Goal: Book appointment/travel/reservation

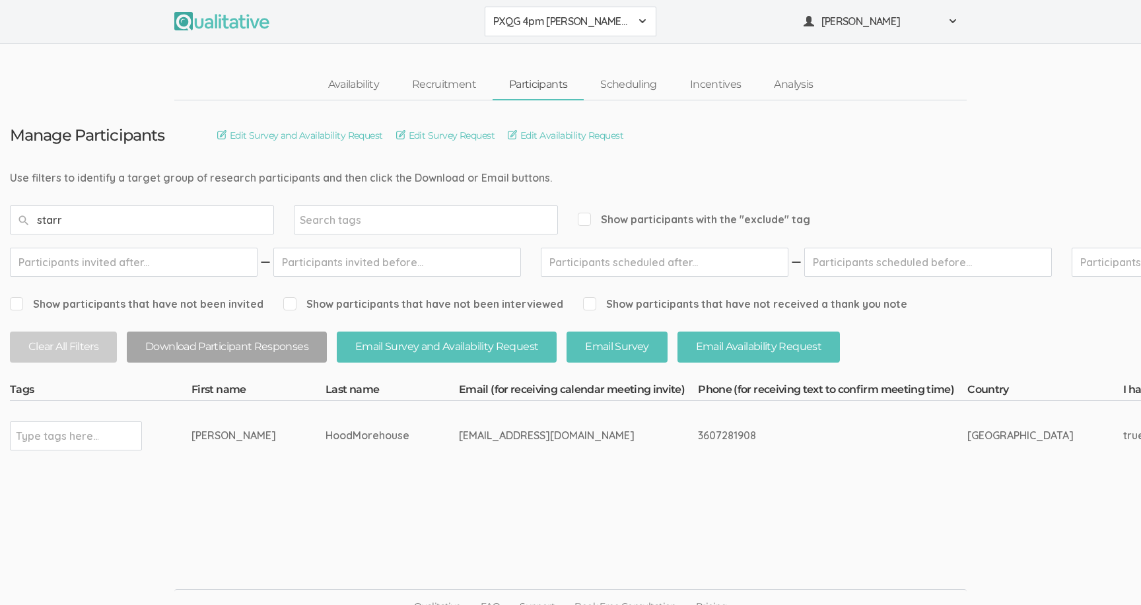
click at [255, 212] on input "starr" at bounding box center [142, 219] width 264 height 29
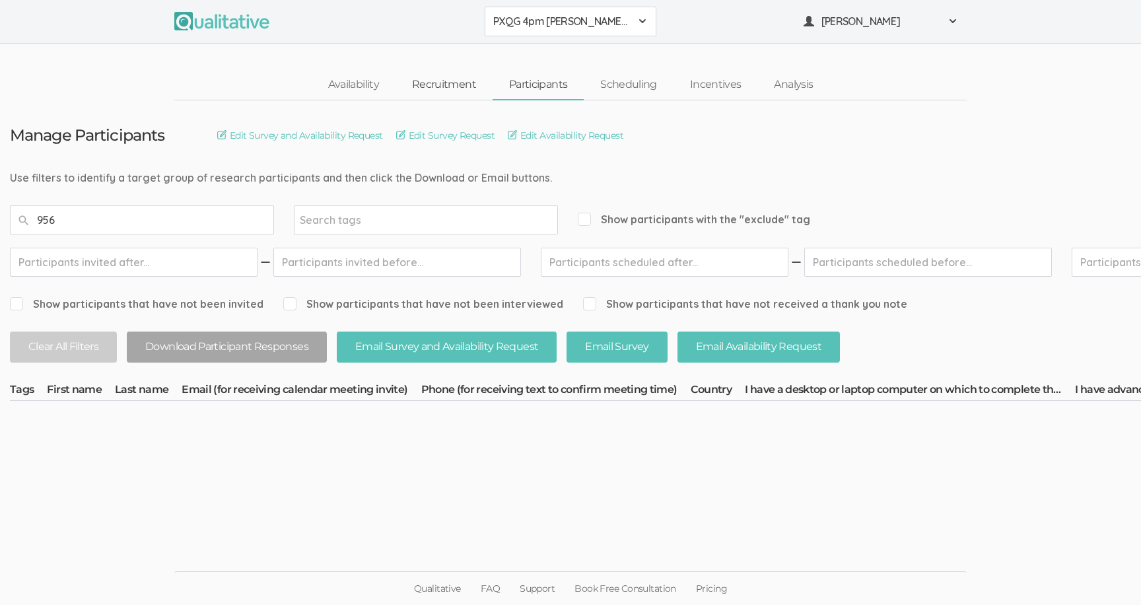
type input "956"
click at [516, 9] on button "PXQG 4pm [PERSON_NAME] (Collaborative)" at bounding box center [571, 22] width 172 height 30
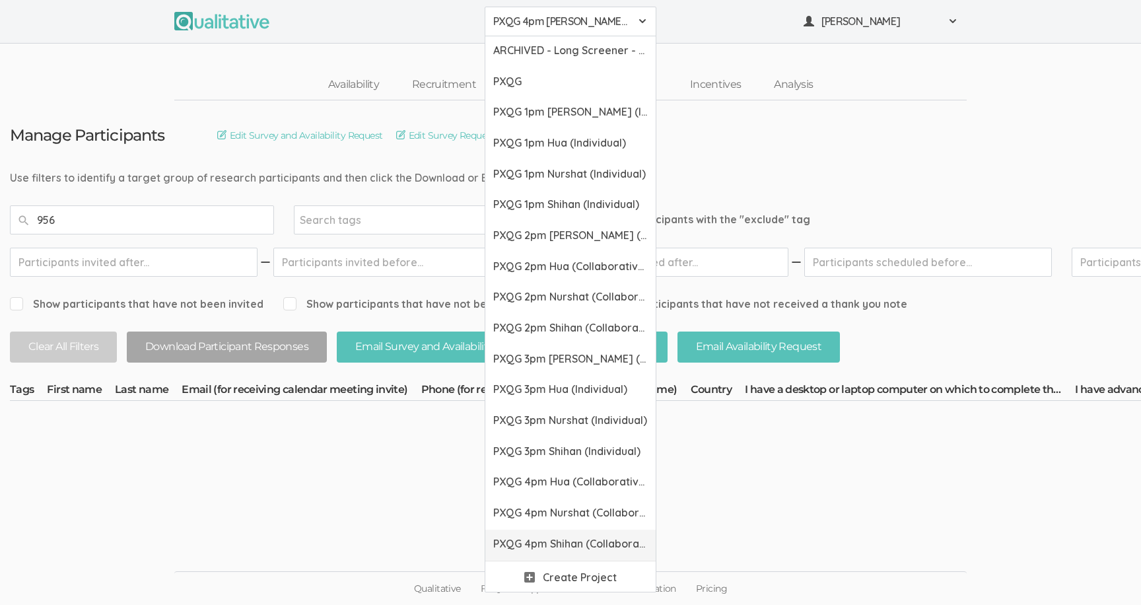
click at [514, 541] on span "PXQG 4pm Shihan (Collaborative)" at bounding box center [570, 543] width 155 height 15
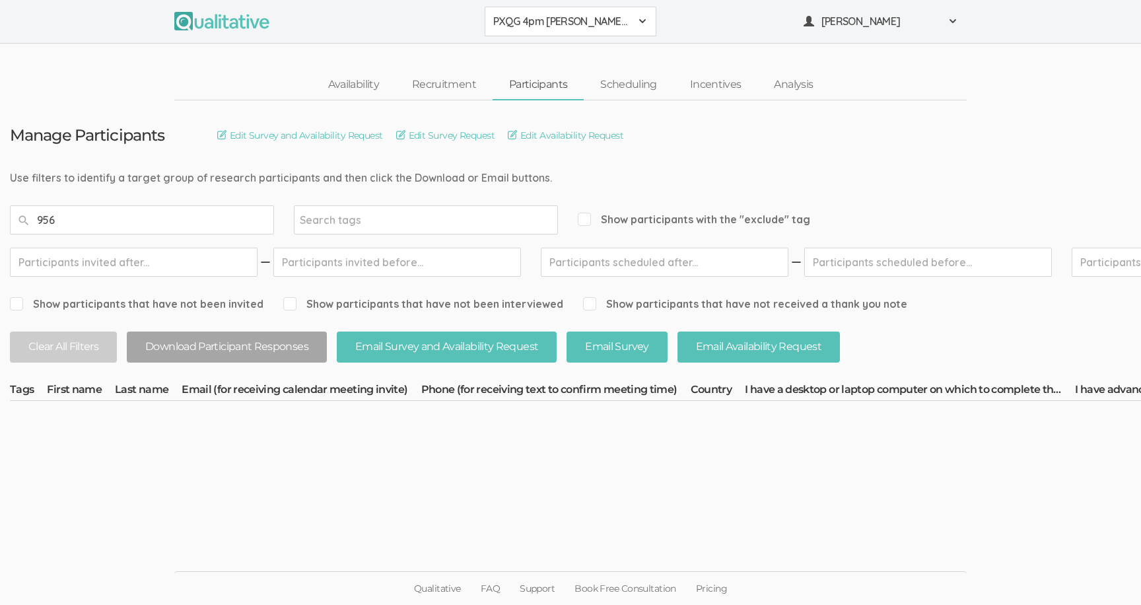
click at [529, 35] on button "PXQG 4pm [PERSON_NAME] (Collaborative)" at bounding box center [571, 22] width 172 height 30
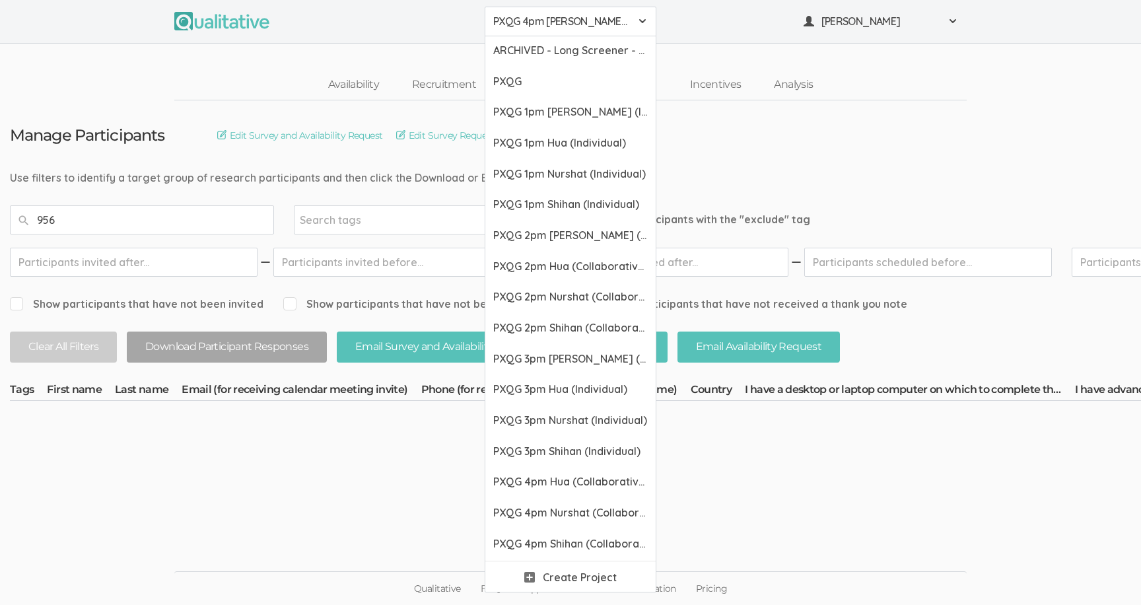
click at [493, 29] on button "PXQG 4pm [PERSON_NAME] (Collaborative)" at bounding box center [571, 22] width 172 height 30
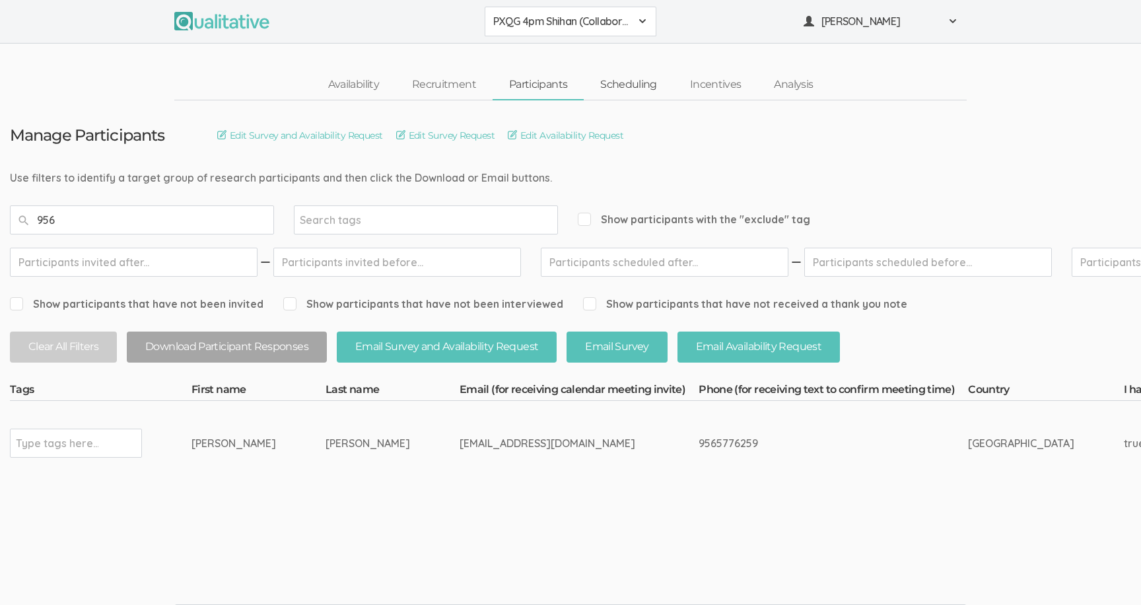
click at [608, 87] on link "Scheduling" at bounding box center [629, 85] width 90 height 28
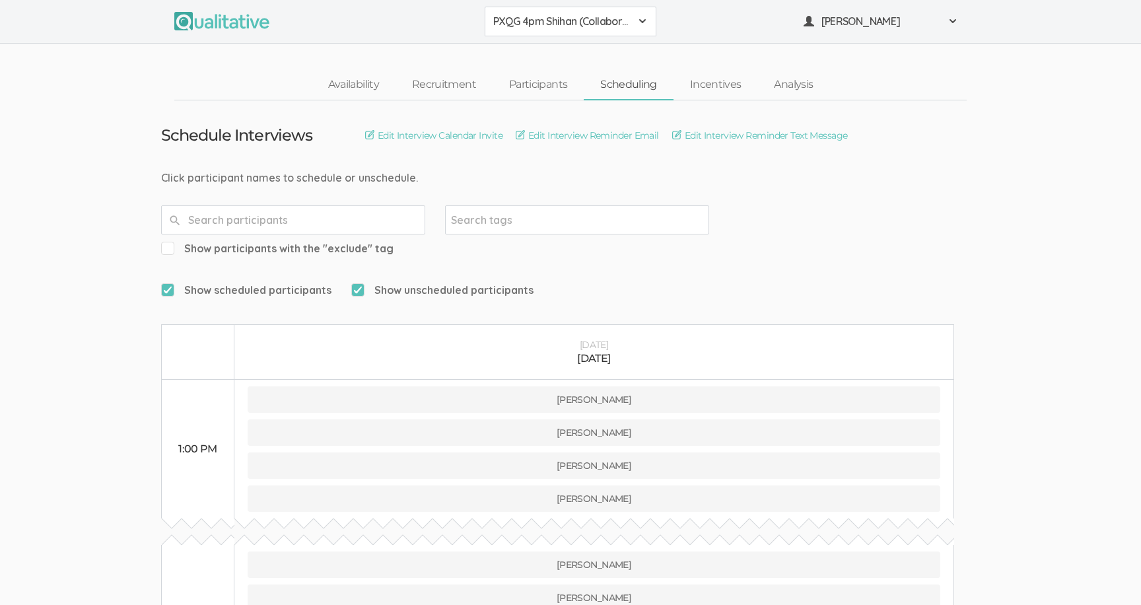
scroll to position [828, 0]
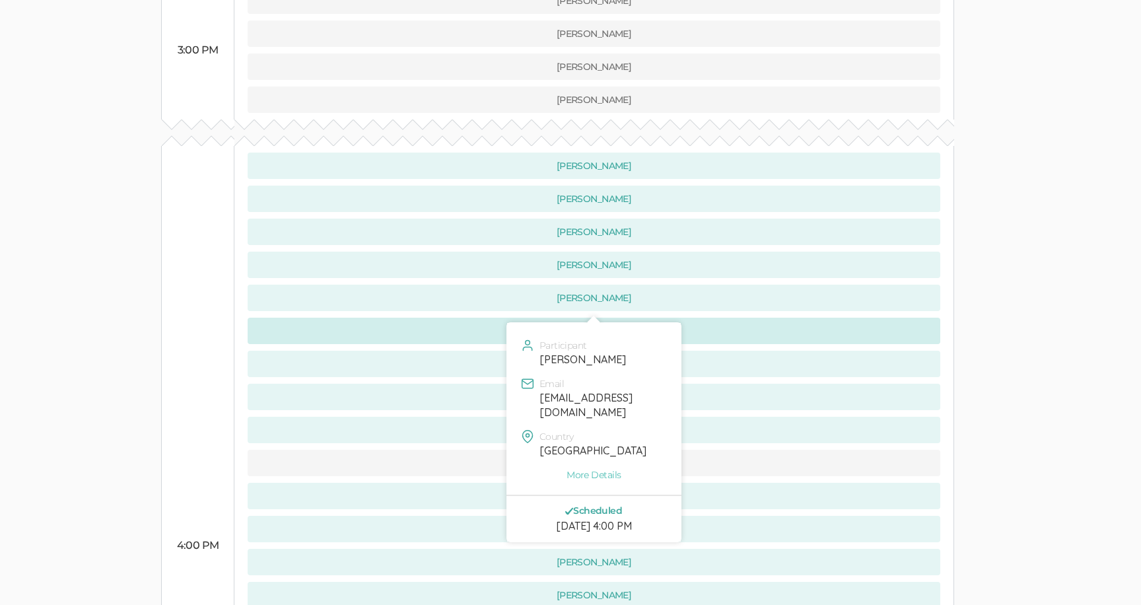
click at [293, 318] on button "[PERSON_NAME]" at bounding box center [594, 331] width 693 height 26
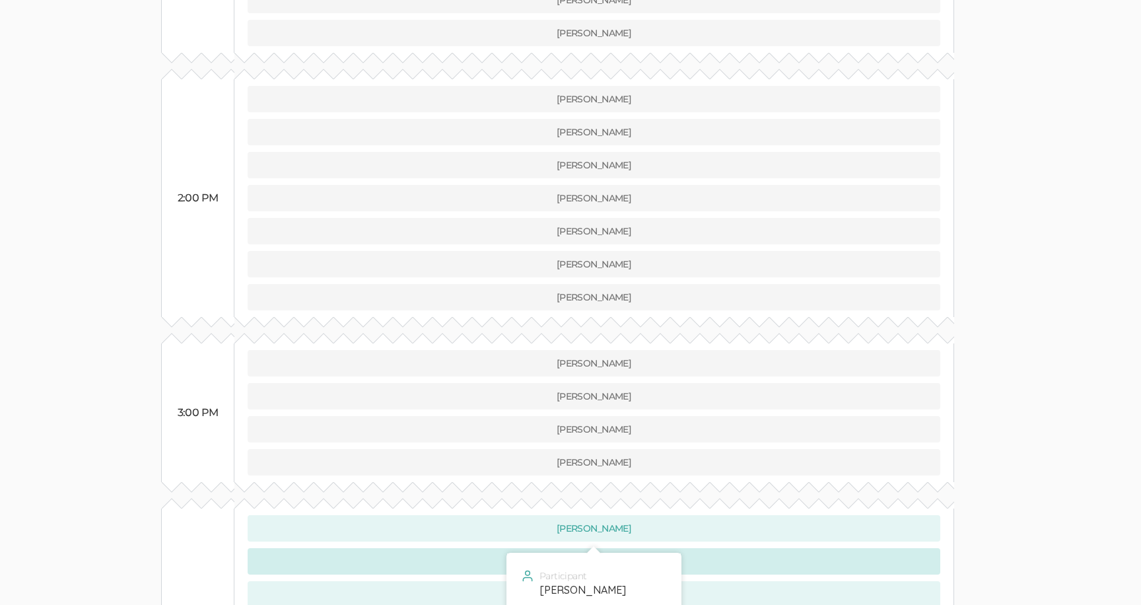
scroll to position [0, 0]
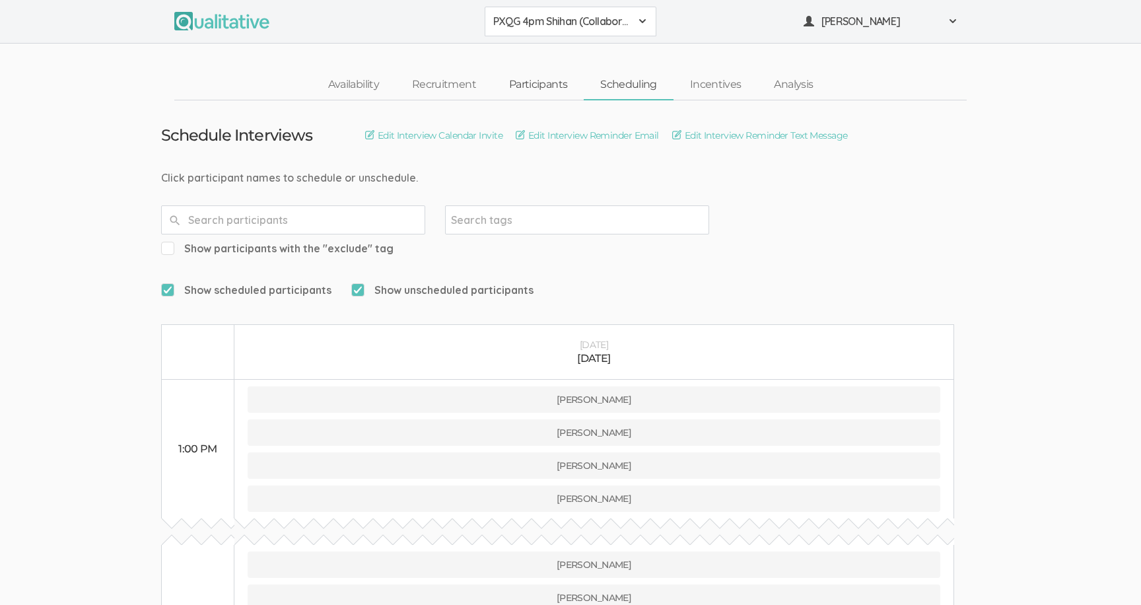
click at [526, 77] on link "Participants" at bounding box center [538, 85] width 91 height 28
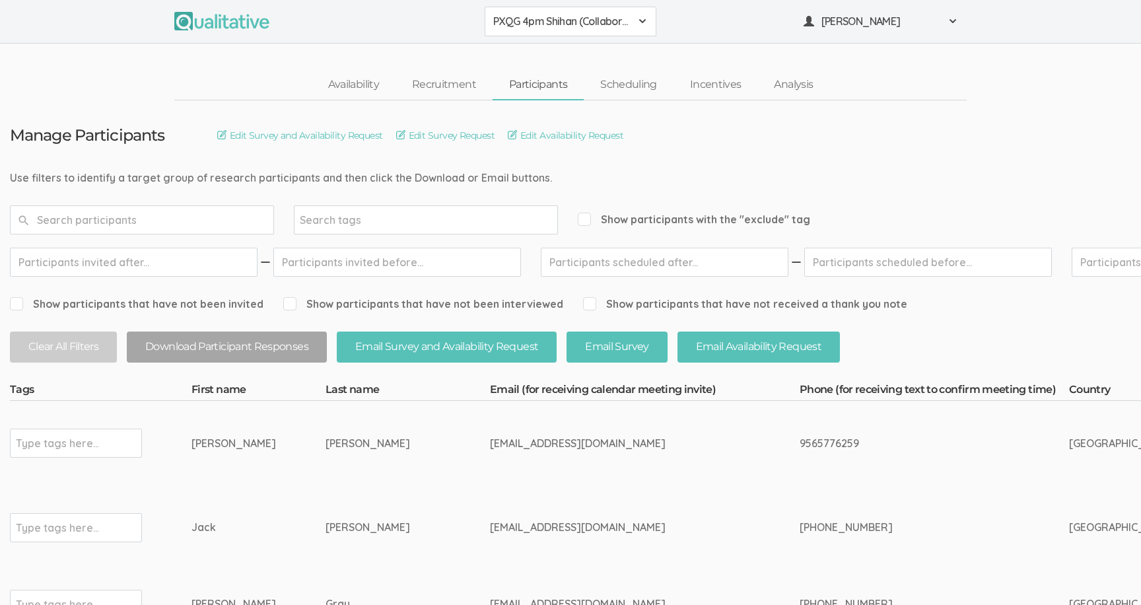
click at [170, 221] on input "text" at bounding box center [142, 219] width 264 height 29
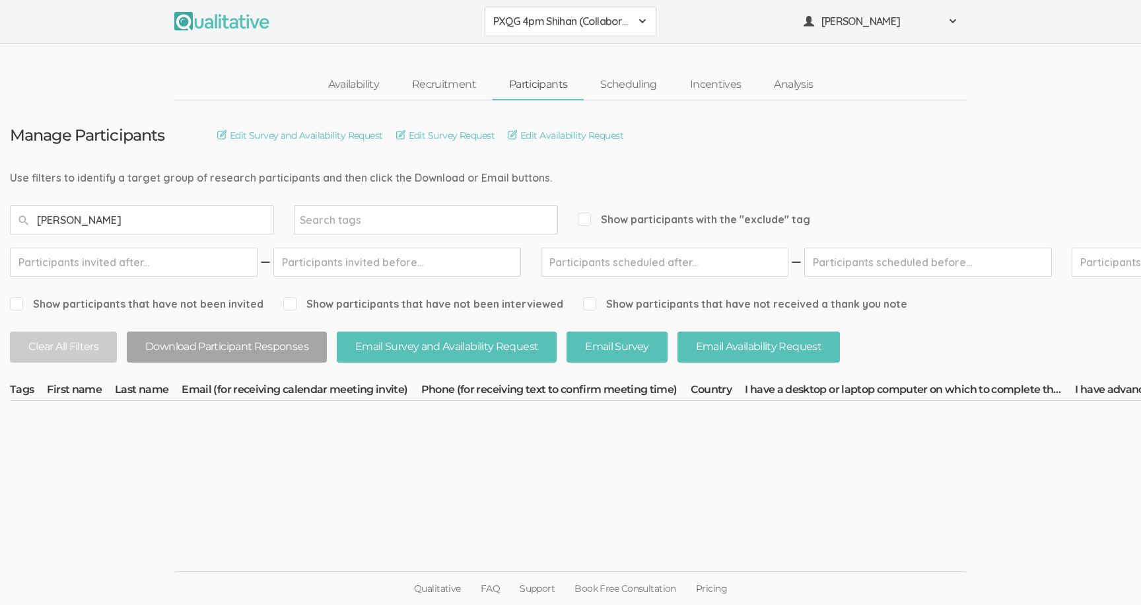
type input "[PERSON_NAME]"
click at [520, 17] on span "PXQG 4pm Shihan (Collaborative)" at bounding box center [561, 21] width 137 height 15
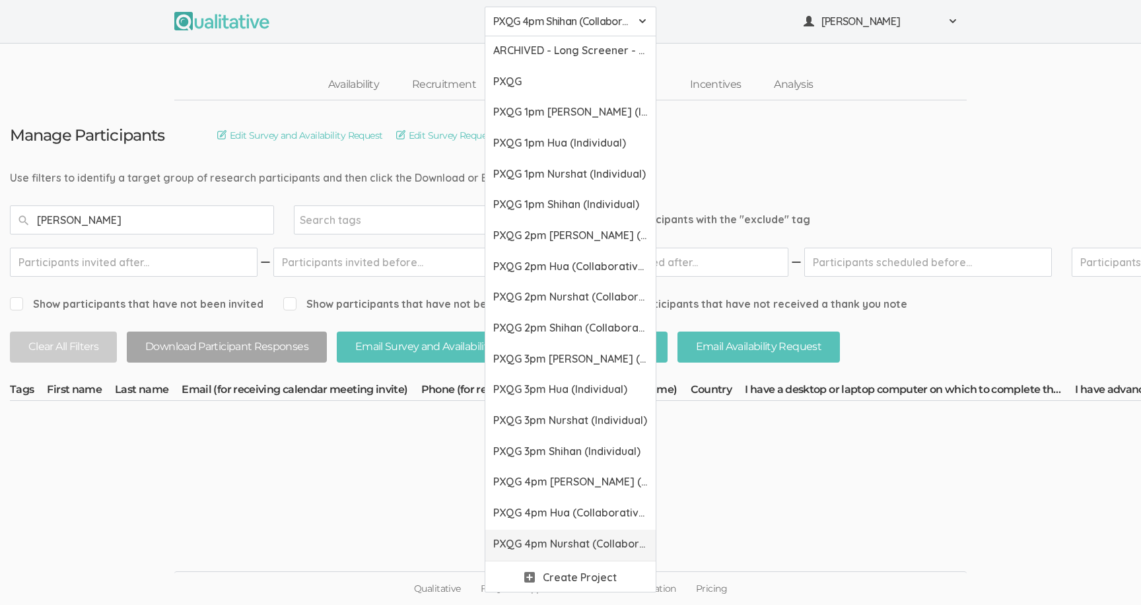
click at [525, 538] on span "PXQG 4pm Nurshat (Collaborative)" at bounding box center [570, 543] width 155 height 15
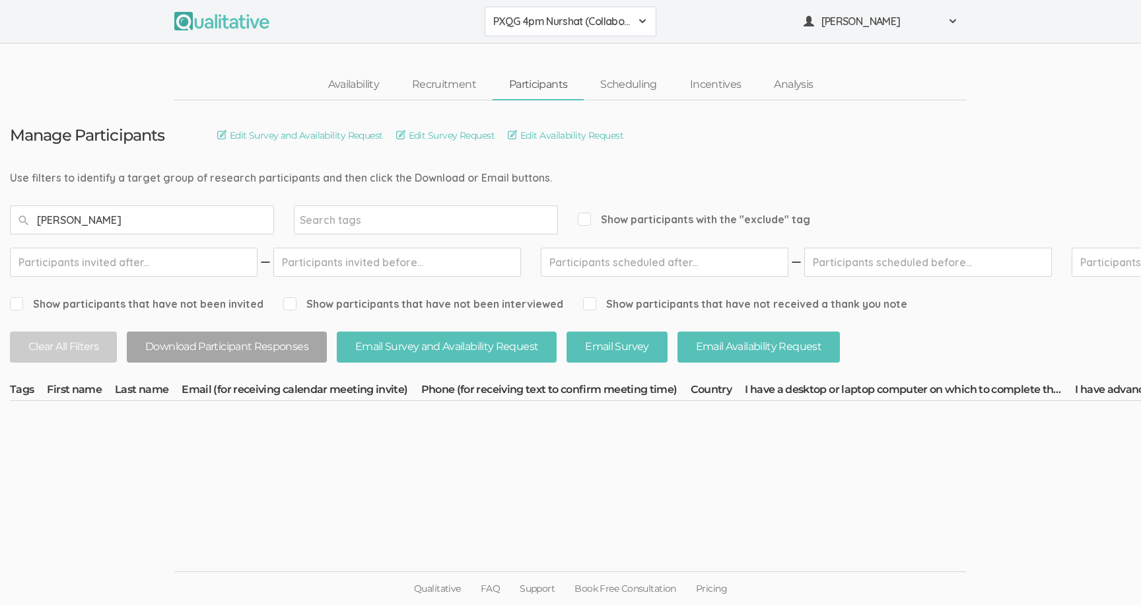
click at [532, 30] on button "PXQG 4pm Nurshat (Collaborative)" at bounding box center [571, 22] width 172 height 30
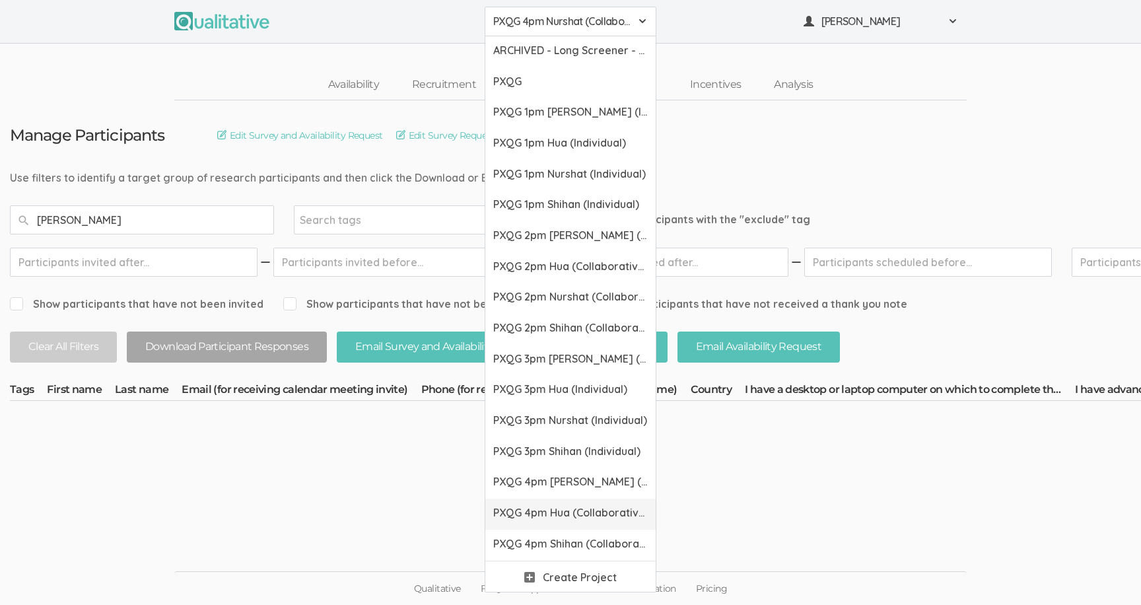
click at [539, 506] on span "PXQG 4pm Hua (Collaborative)" at bounding box center [570, 512] width 155 height 15
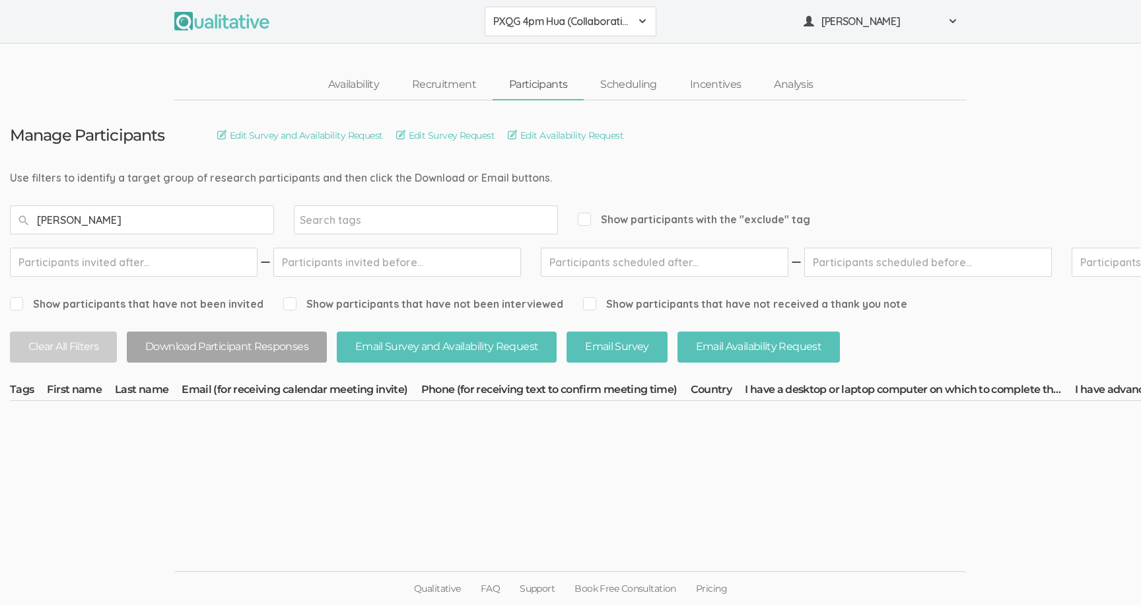
click at [511, 31] on button "PXQG 4pm Hua (Collaborative)" at bounding box center [571, 22] width 172 height 30
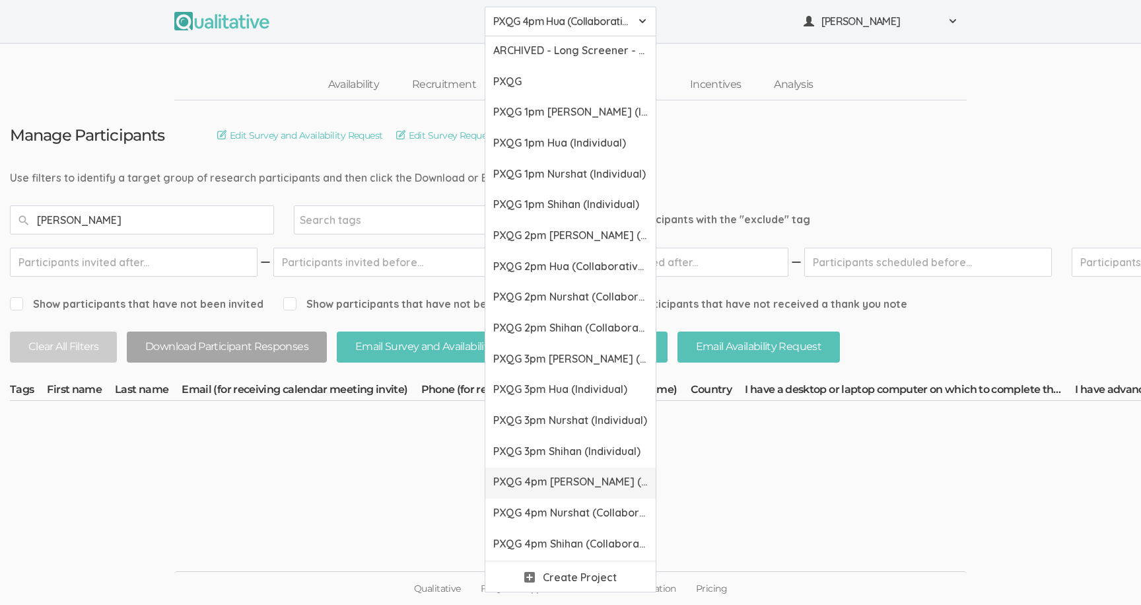
click at [533, 475] on span "PXQG 4pm [PERSON_NAME] (Collaborative)" at bounding box center [570, 481] width 155 height 15
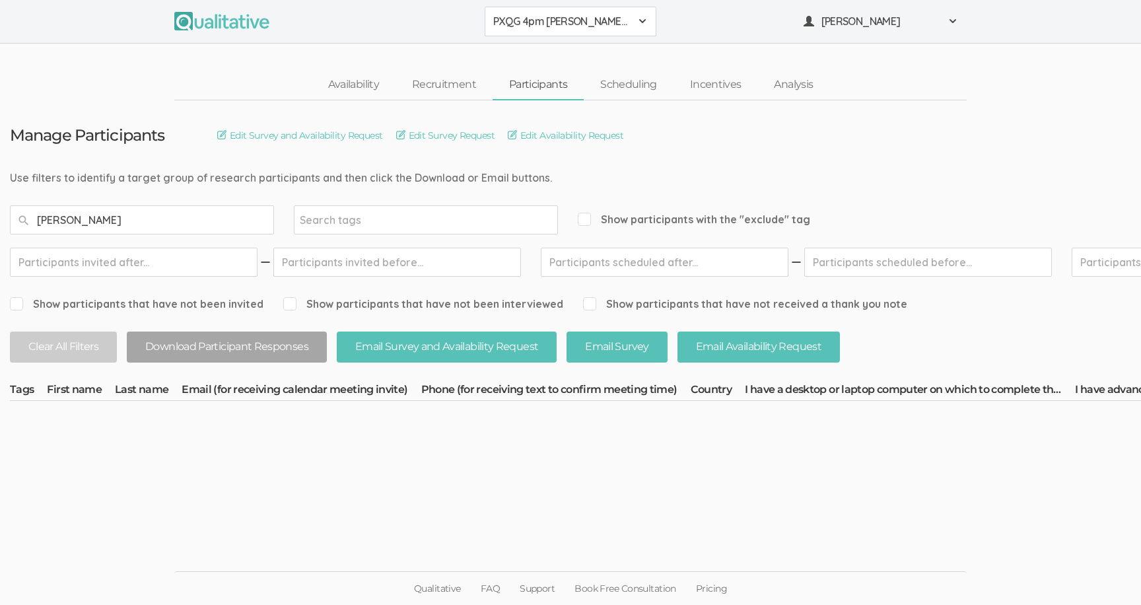
click at [511, 26] on span "PXQG 4pm [PERSON_NAME] (Collaborative)" at bounding box center [561, 21] width 137 height 15
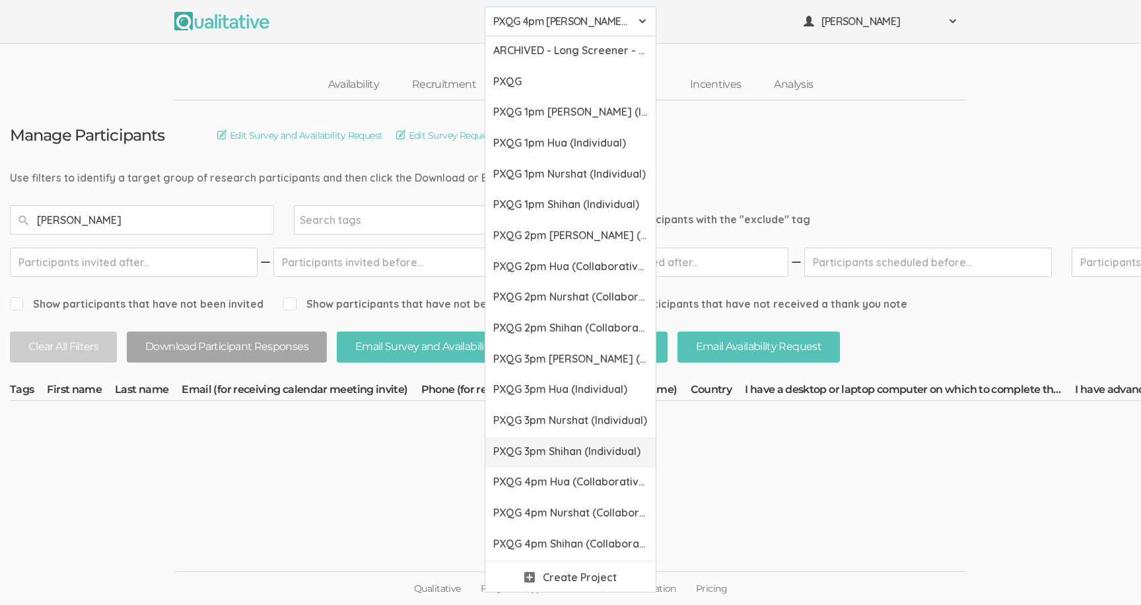
click at [537, 462] on link "PXQG 3pm Shihan (Individual)" at bounding box center [570, 452] width 170 height 31
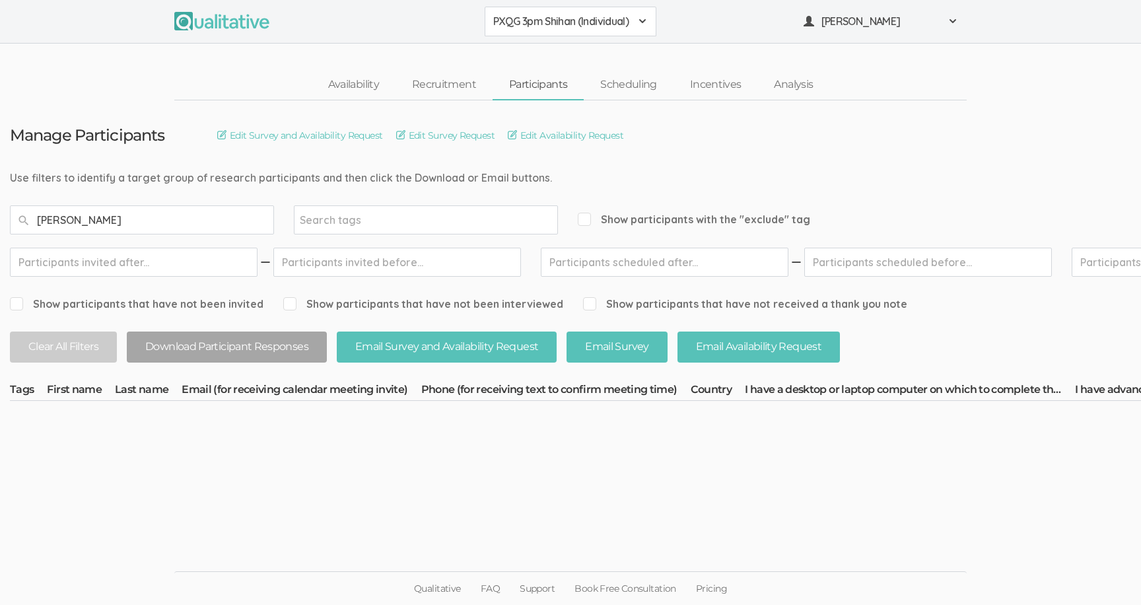
click at [504, 28] on span "PXQG 3pm Shihan (Individual)" at bounding box center [561, 21] width 137 height 15
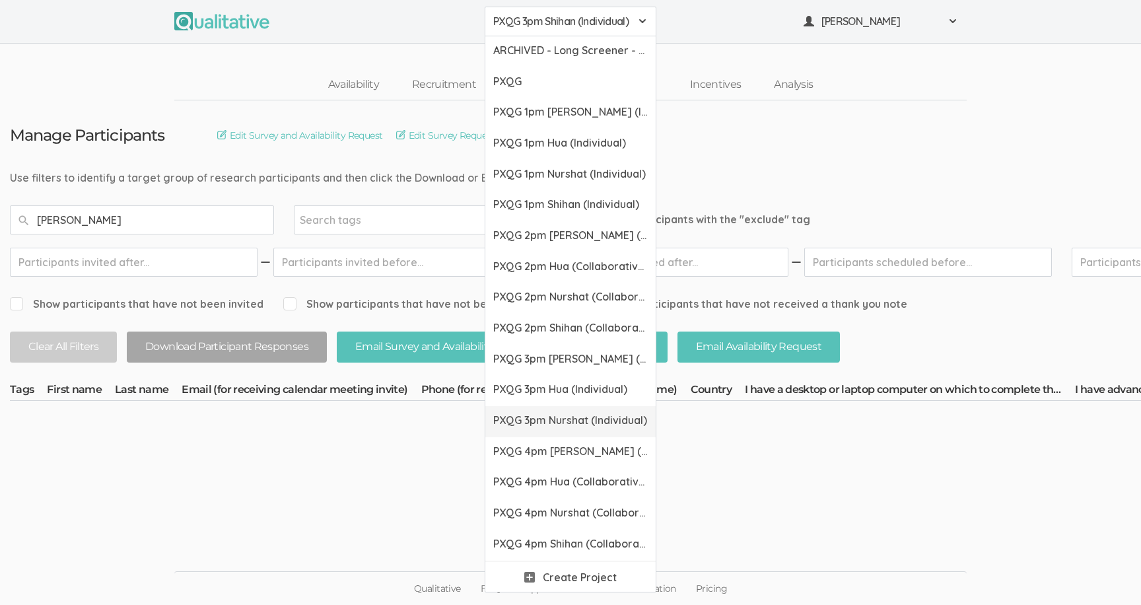
click at [525, 429] on link "PXQG 3pm Nurshat (Individual)" at bounding box center [570, 421] width 170 height 31
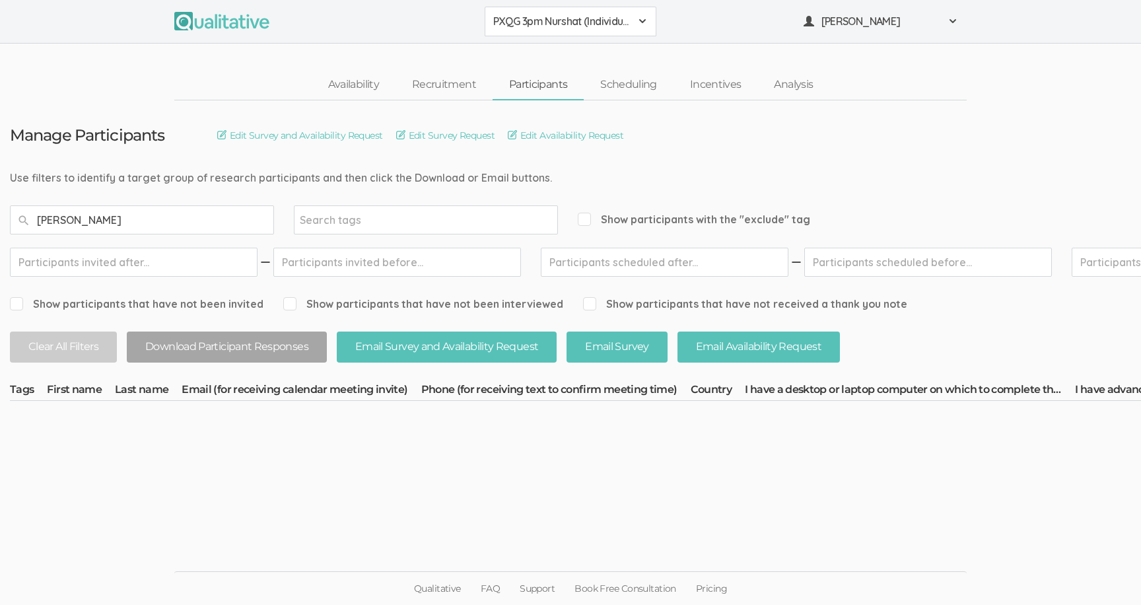
click at [553, 22] on span "PXQG 3pm Nurshat (Individual)" at bounding box center [561, 21] width 137 height 15
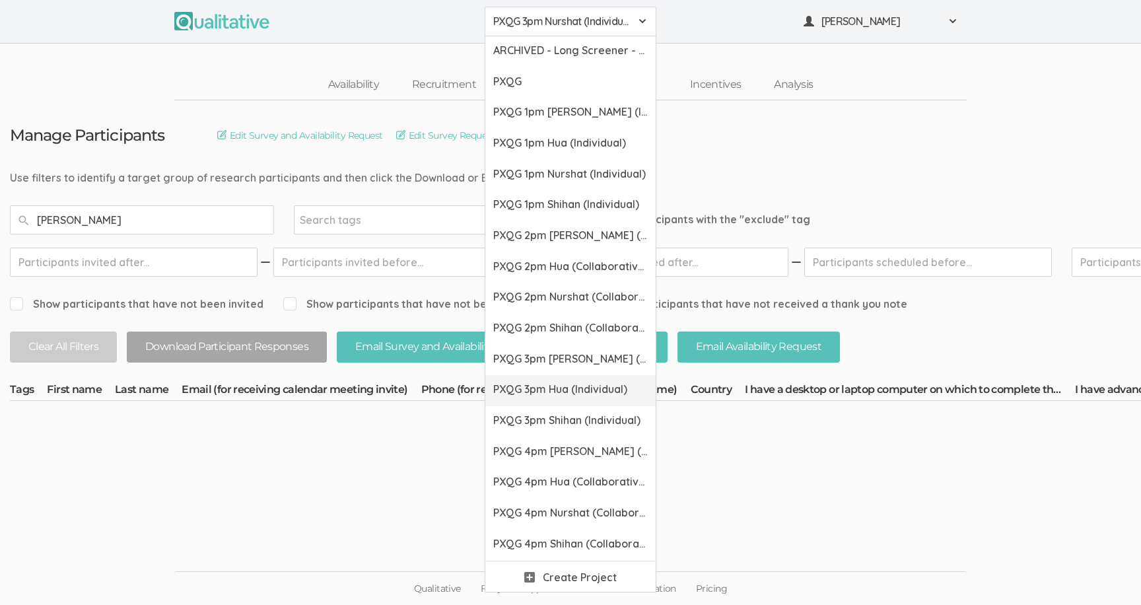
click at [554, 397] on link "PXQG 3pm Hua (Individual)" at bounding box center [570, 390] width 170 height 31
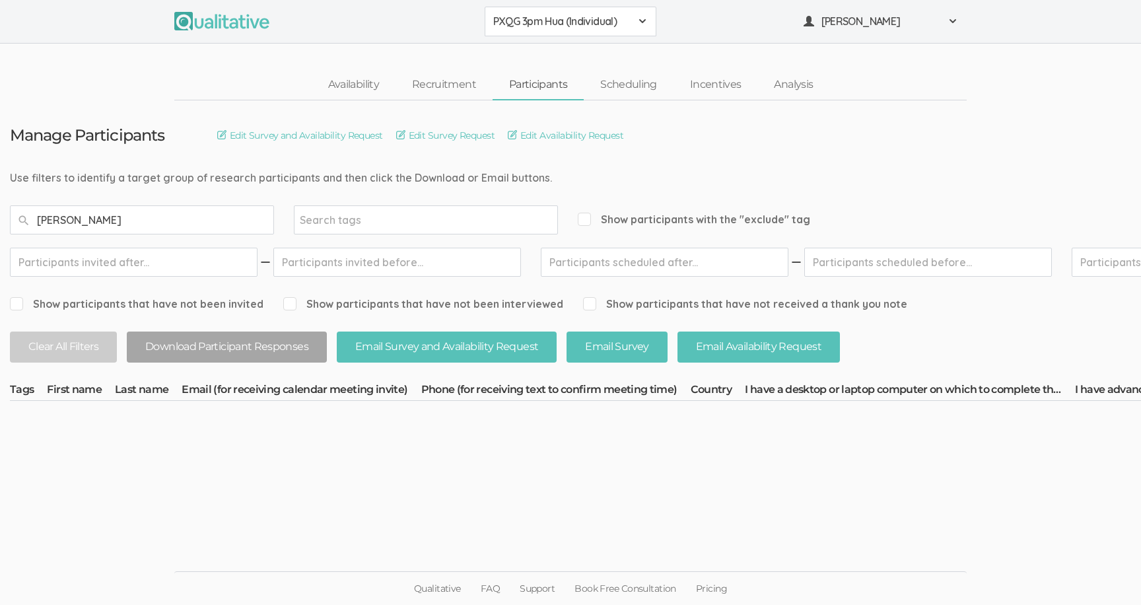
click at [544, 33] on button "PXQG 3pm Hua (Individual)" at bounding box center [571, 22] width 172 height 30
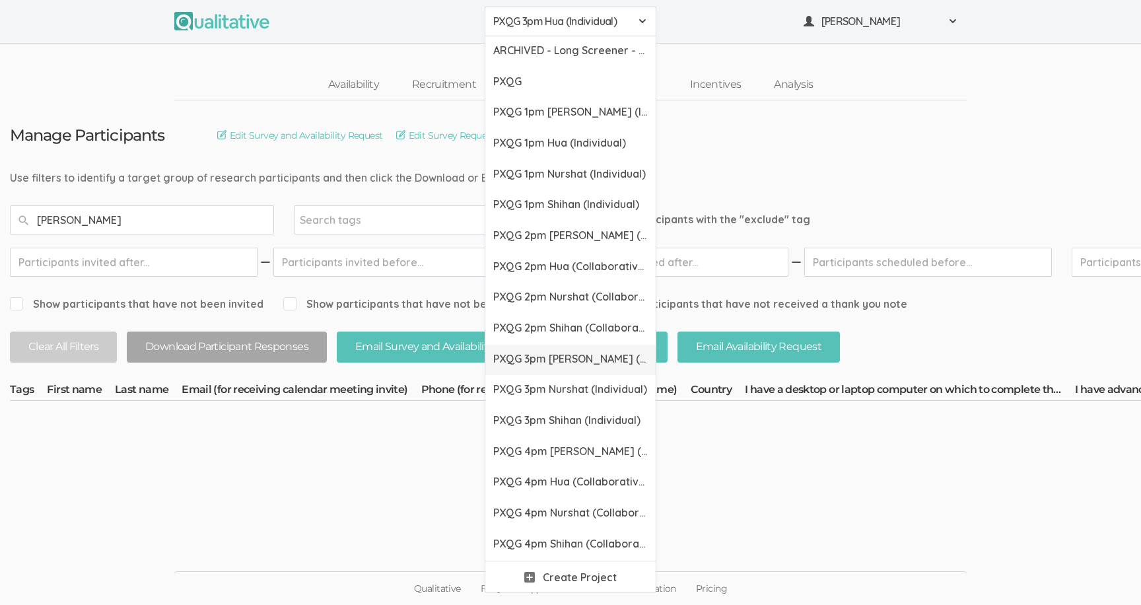
click at [561, 349] on link "PXQG 3pm [PERSON_NAME] (Individual)" at bounding box center [570, 360] width 170 height 31
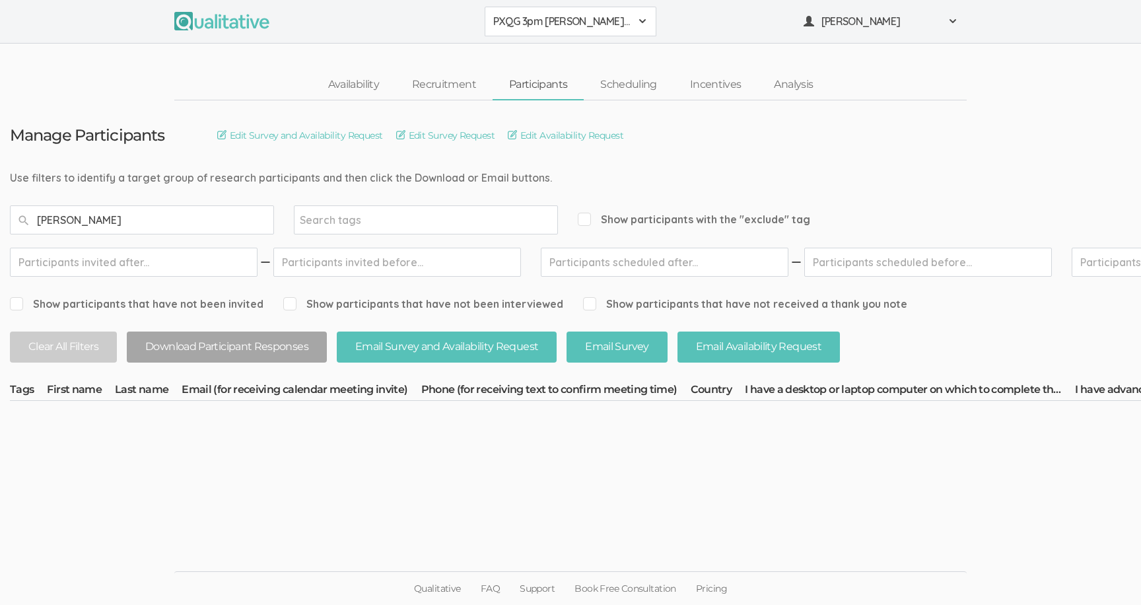
click at [566, 13] on button "PXQG 3pm [PERSON_NAME] (Individual)" at bounding box center [571, 22] width 172 height 30
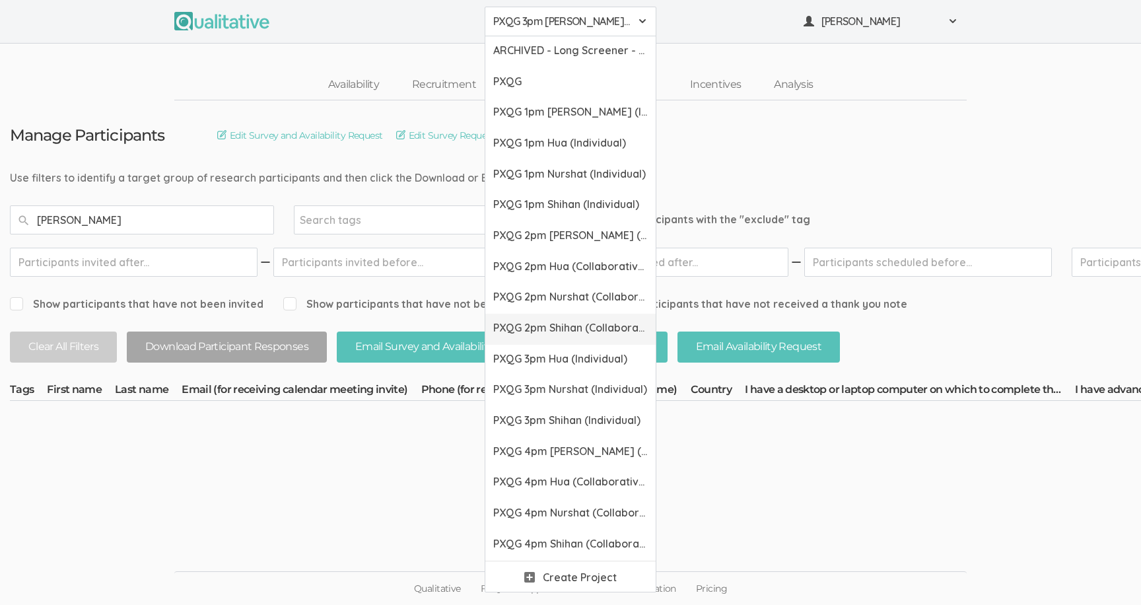
click at [561, 335] on span "PXQG 2pm Shihan (Collaborative)" at bounding box center [570, 327] width 155 height 15
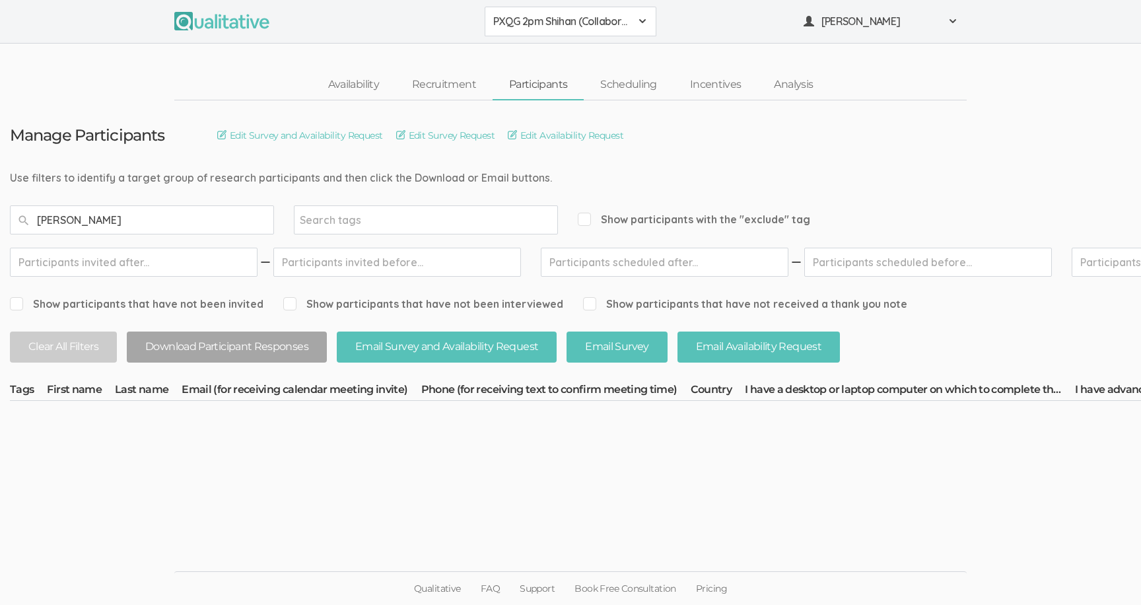
click at [552, 18] on span "PXQG 2pm Shihan (Collaborative)" at bounding box center [561, 21] width 137 height 15
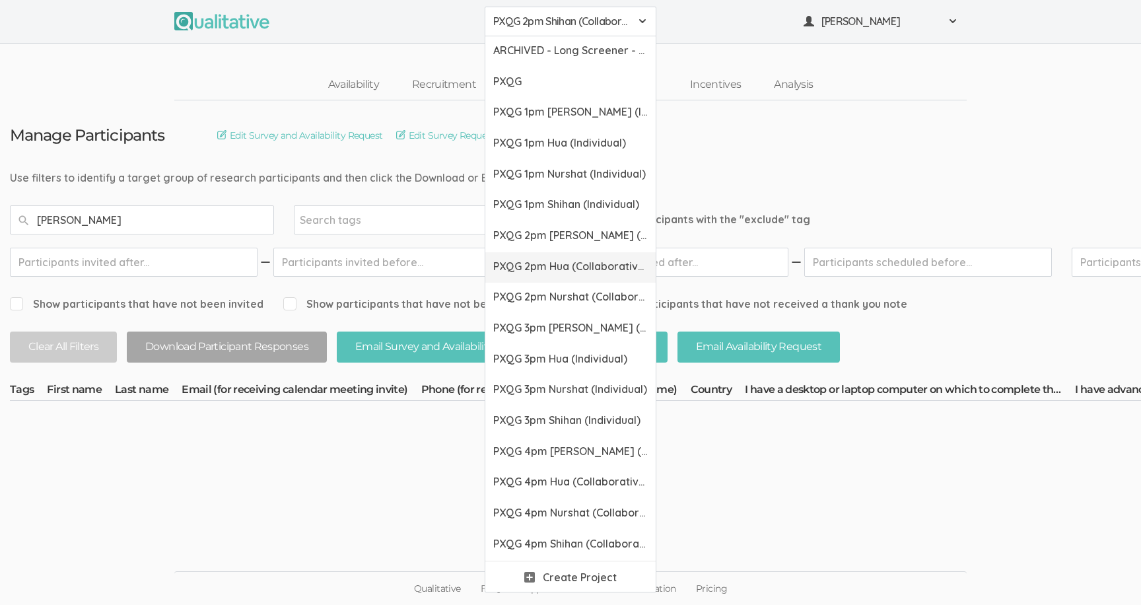
click at [567, 276] on link "PXQG 2pm Hua (Collaborative)" at bounding box center [570, 267] width 170 height 31
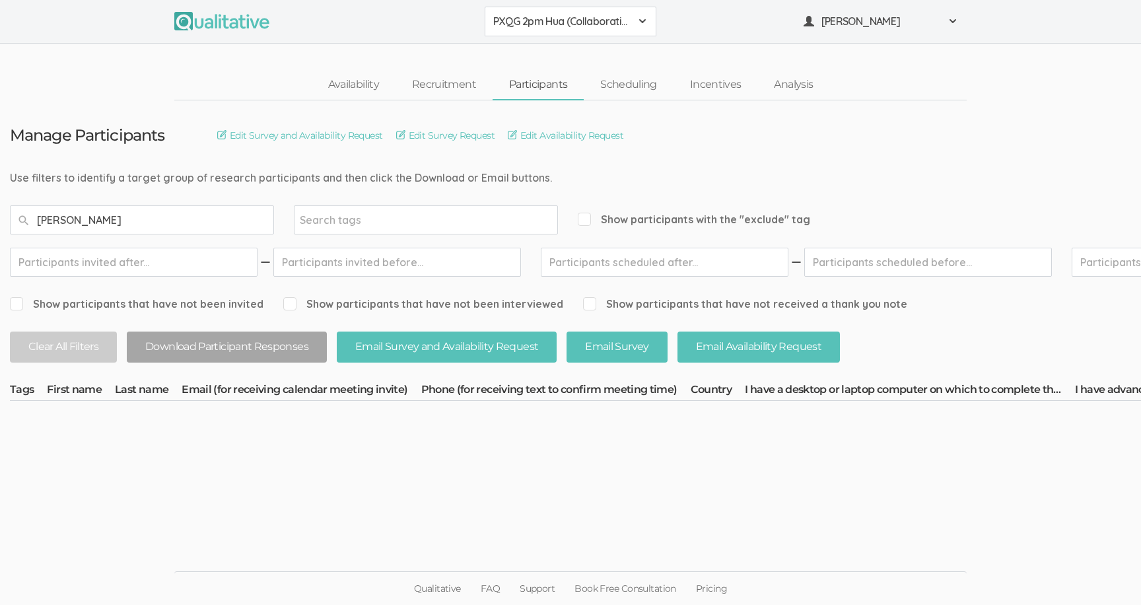
click at [569, 30] on button "PXQG 2pm Hua (Collaborative)" at bounding box center [571, 22] width 172 height 30
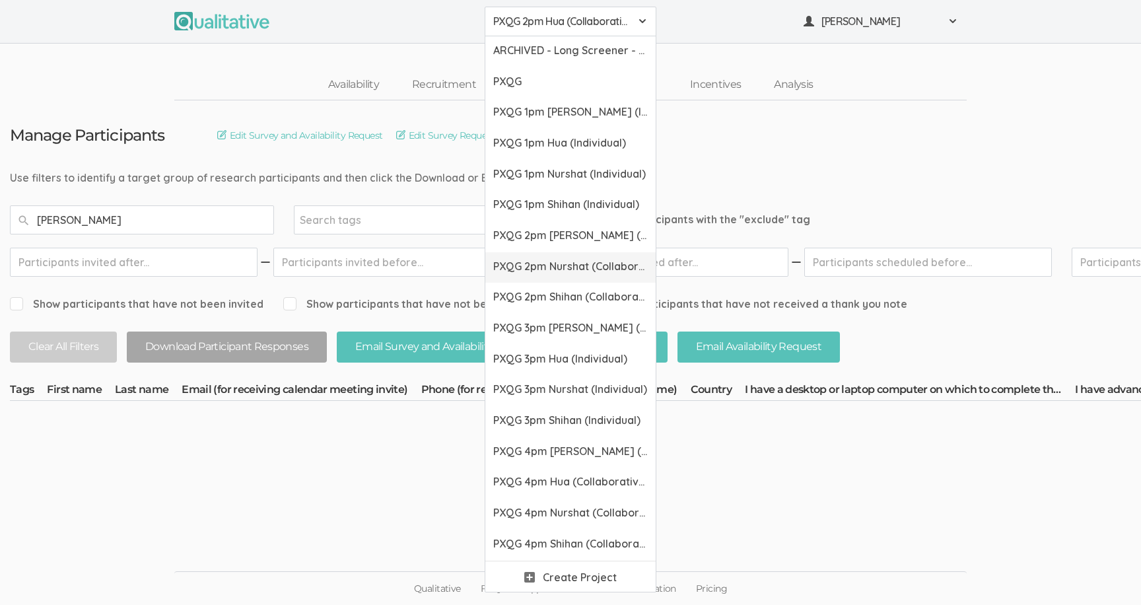
click at [569, 275] on link "PXQG 2pm Nurshat (Collaborative)" at bounding box center [570, 267] width 170 height 31
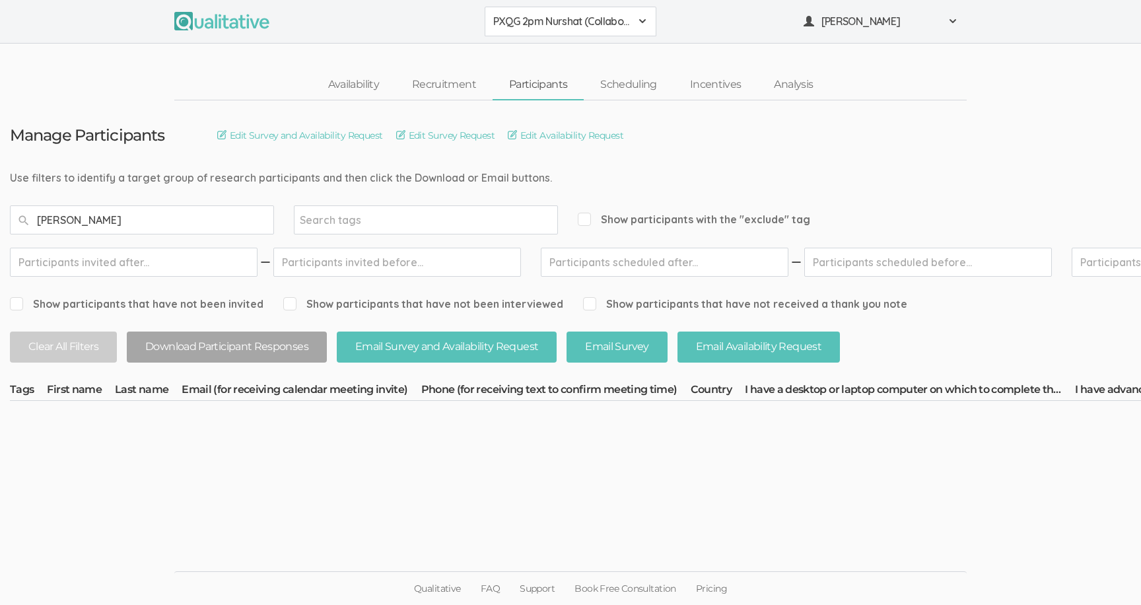
click at [546, 30] on button "PXQG 2pm Nurshat (Collaborative)" at bounding box center [571, 22] width 172 height 30
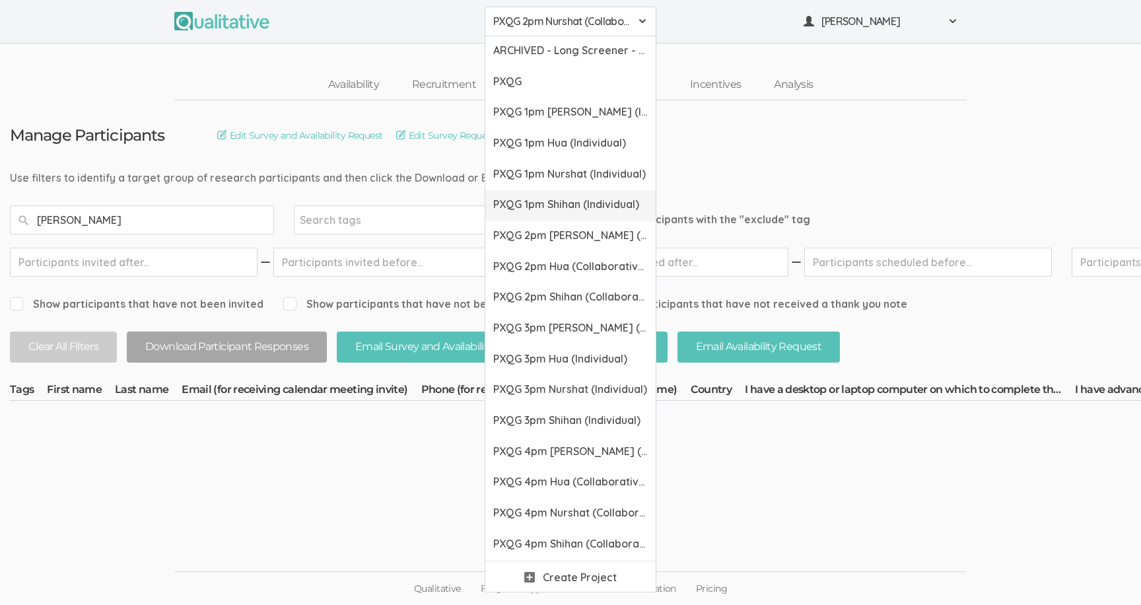
click at [553, 210] on span "PXQG 1pm Shihan (Individual)" at bounding box center [570, 204] width 155 height 15
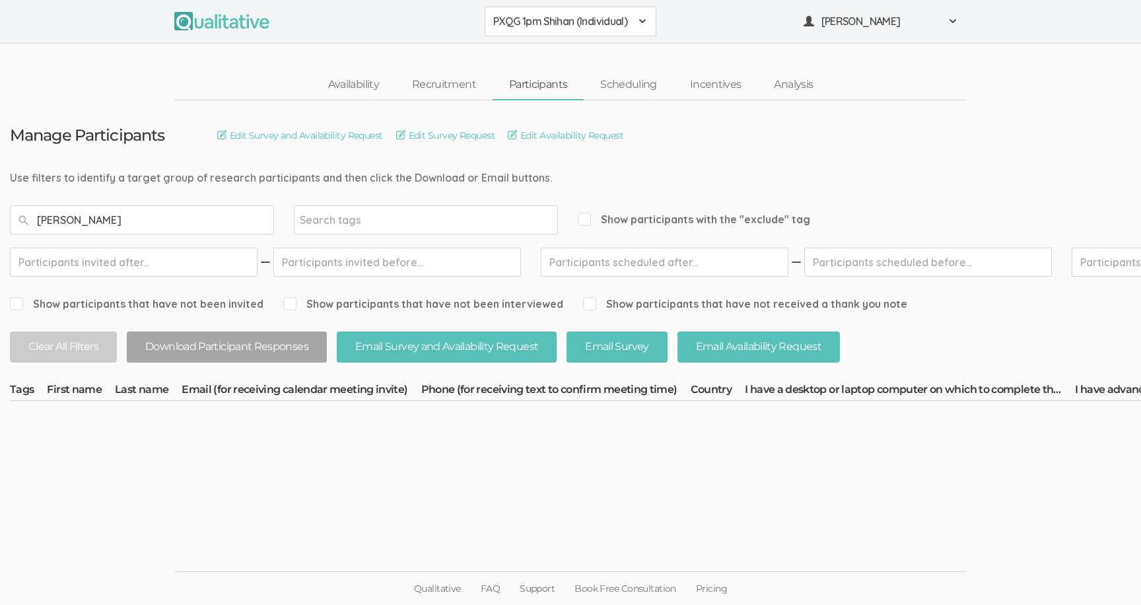
click at [544, 24] on span "PXQG 1pm Shihan (Individual)" at bounding box center [561, 21] width 137 height 15
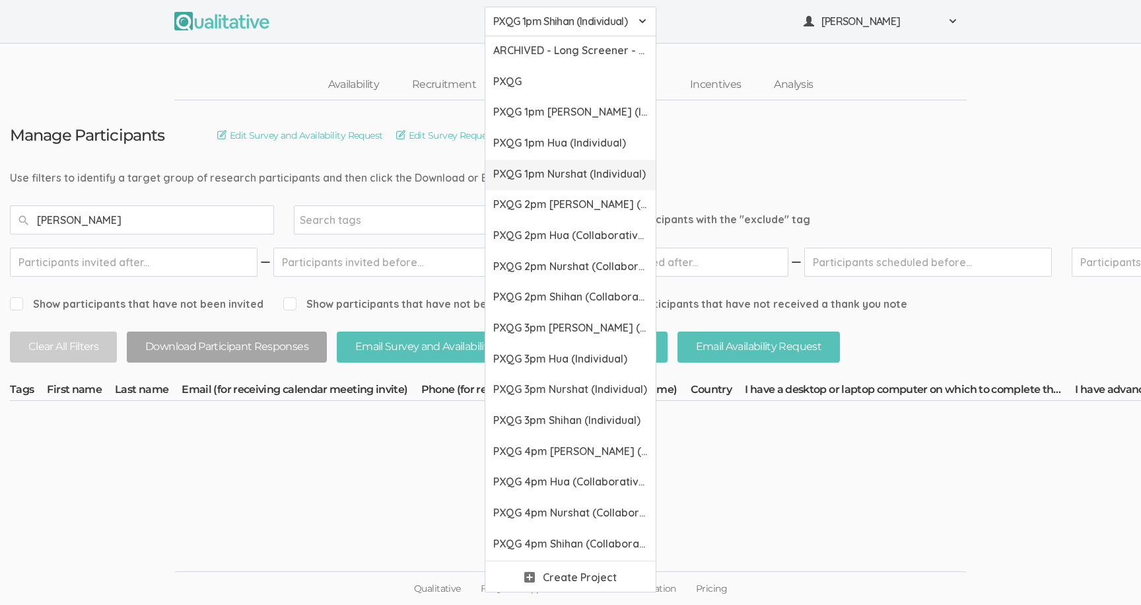
click at [563, 168] on span "PXQG 1pm Nurshat (Individual)" at bounding box center [570, 173] width 155 height 15
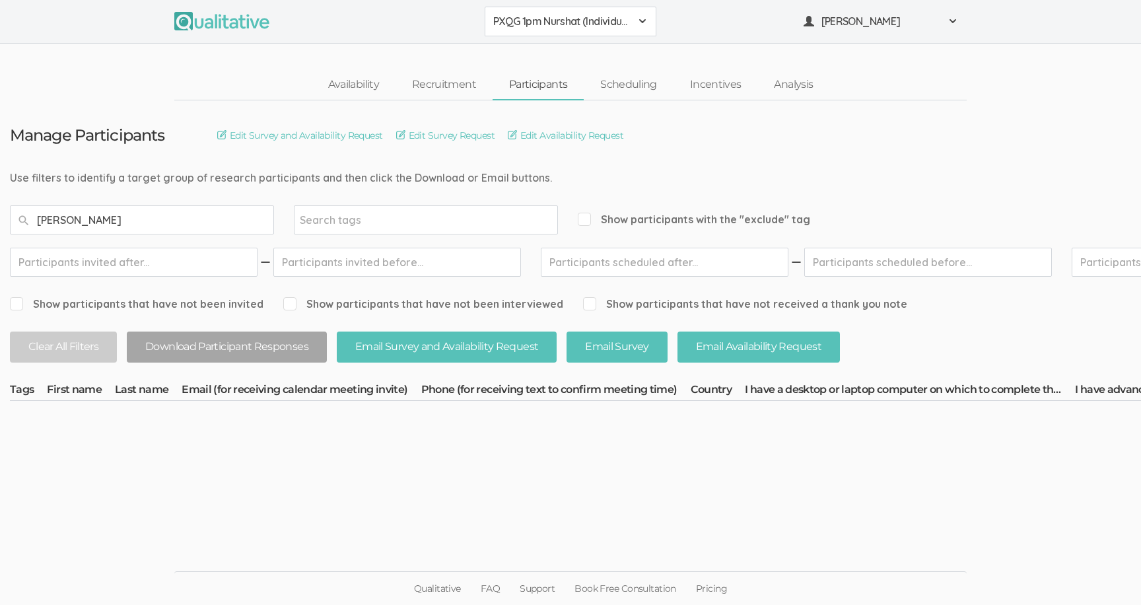
click at [561, 31] on button "PXQG 1pm Nurshat (Individual)" at bounding box center [571, 22] width 172 height 30
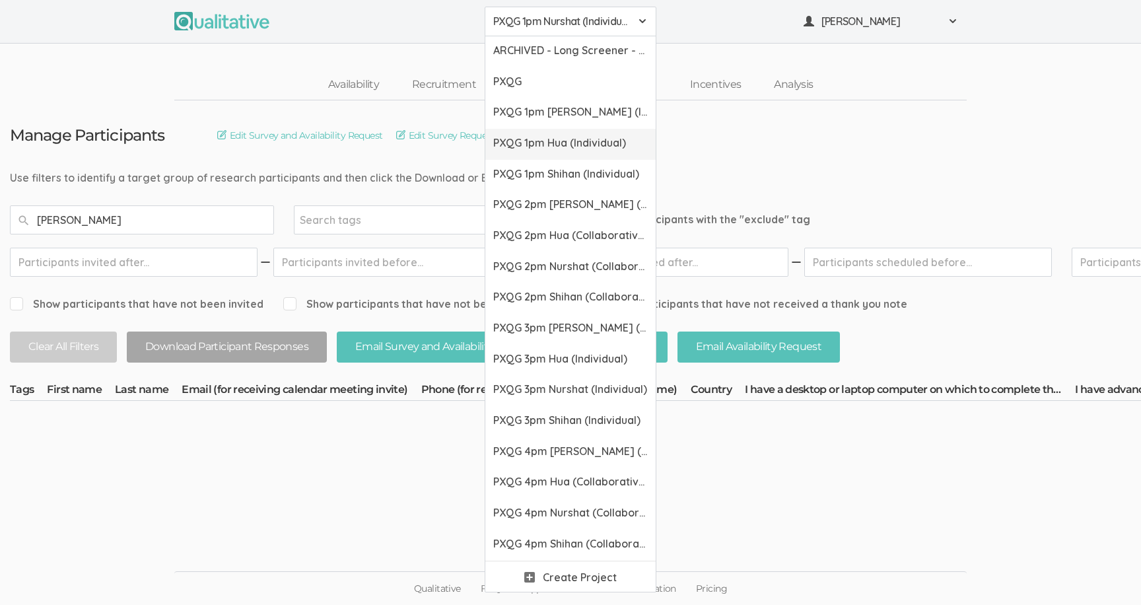
click at [575, 132] on link "PXQG 1pm Hua (Individual)" at bounding box center [570, 144] width 170 height 31
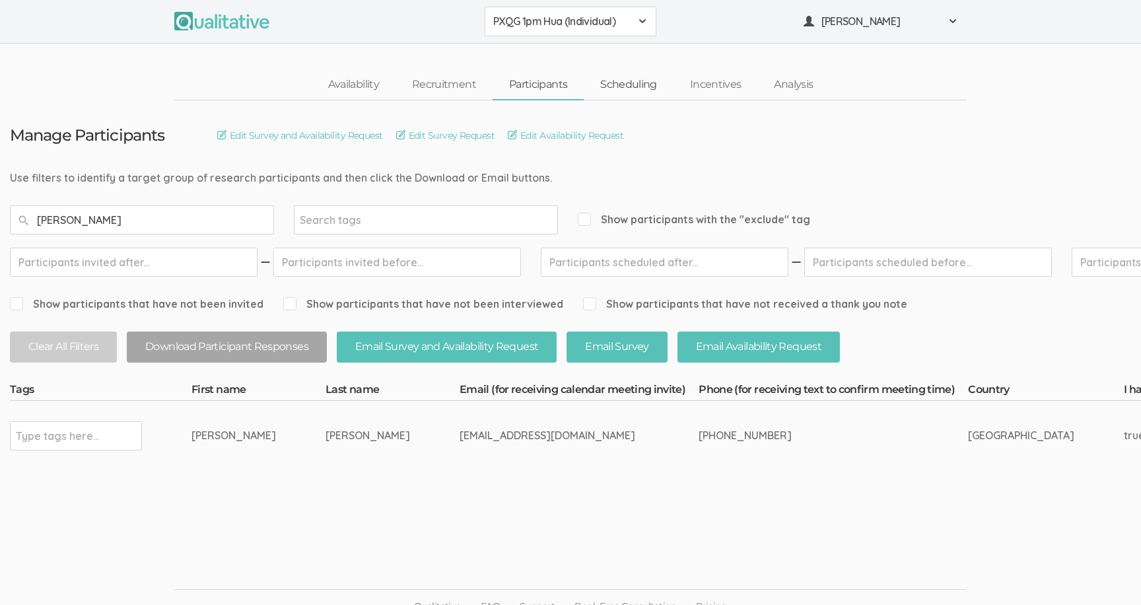
click at [618, 94] on link "Scheduling" at bounding box center [629, 85] width 90 height 28
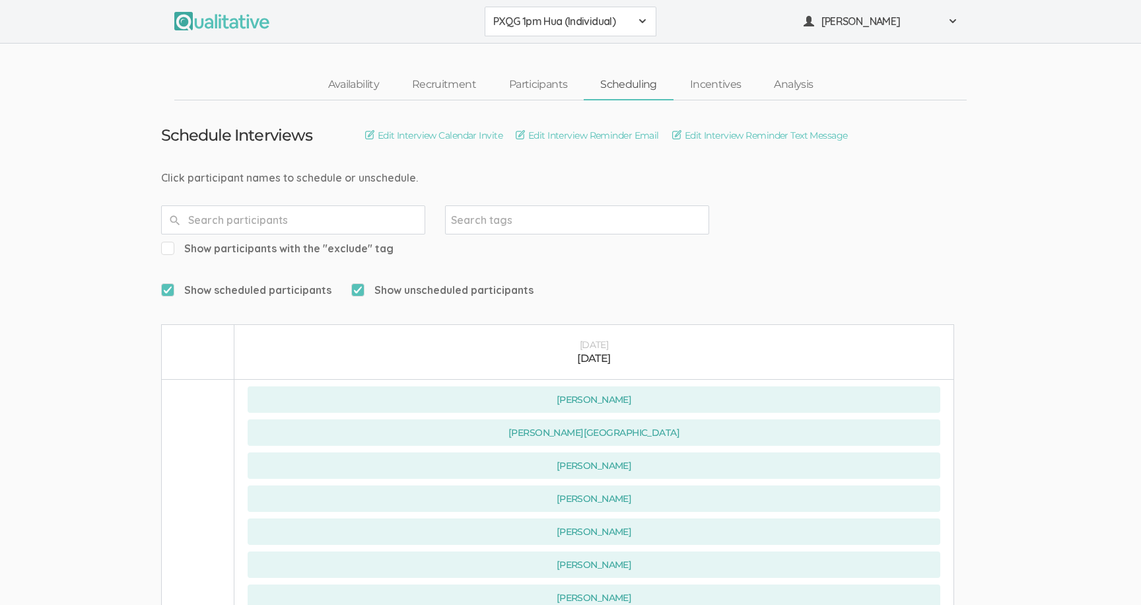
scroll to position [597, 0]
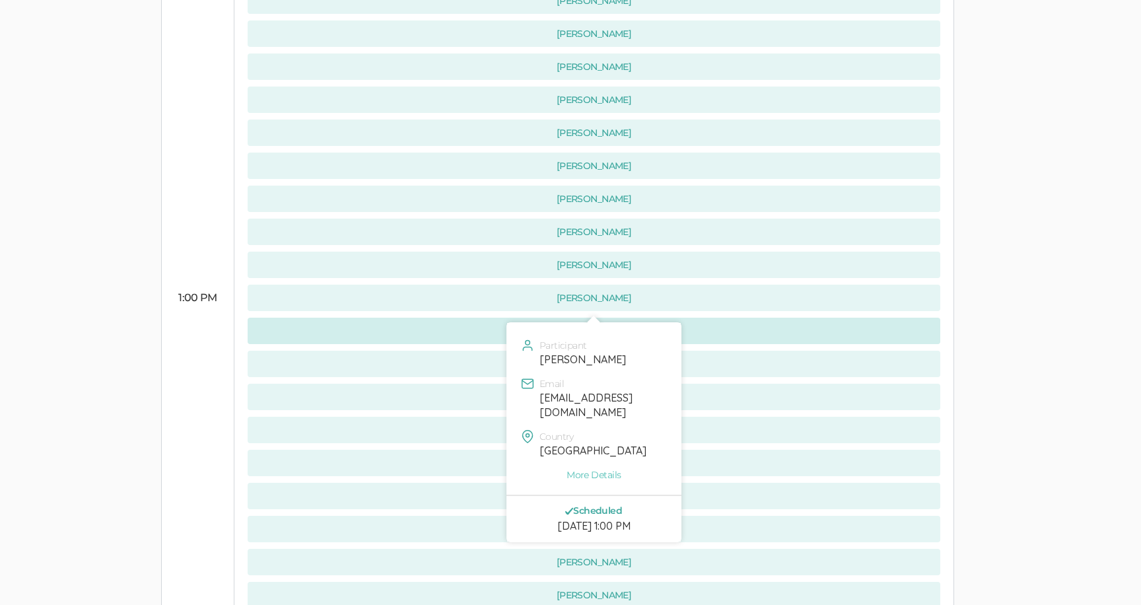
click at [273, 318] on button "[PERSON_NAME]" at bounding box center [594, 331] width 693 height 26
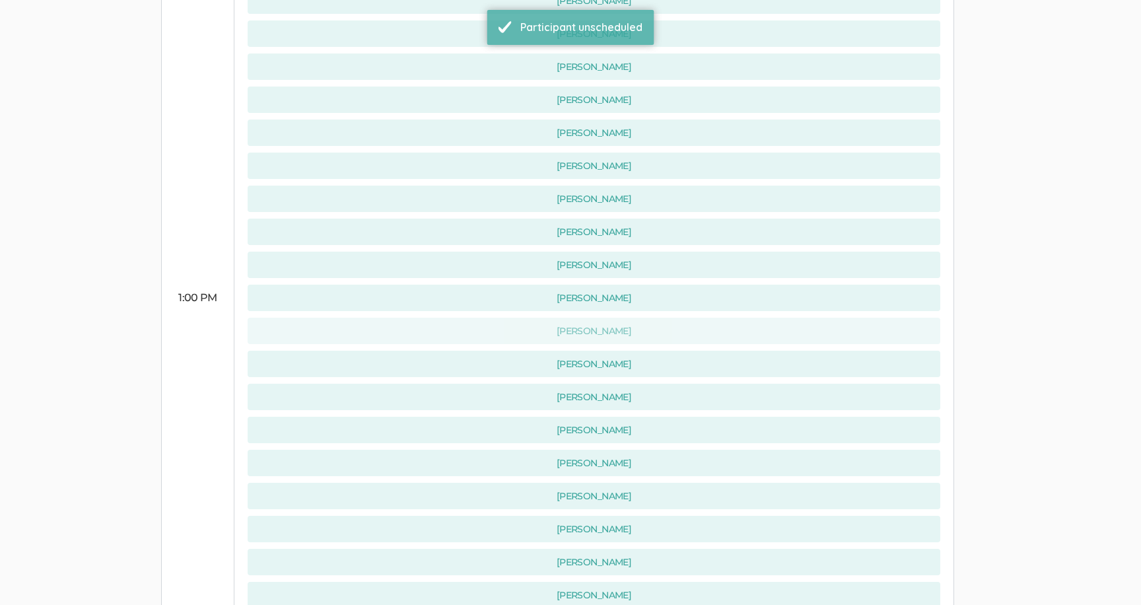
scroll to position [0, 0]
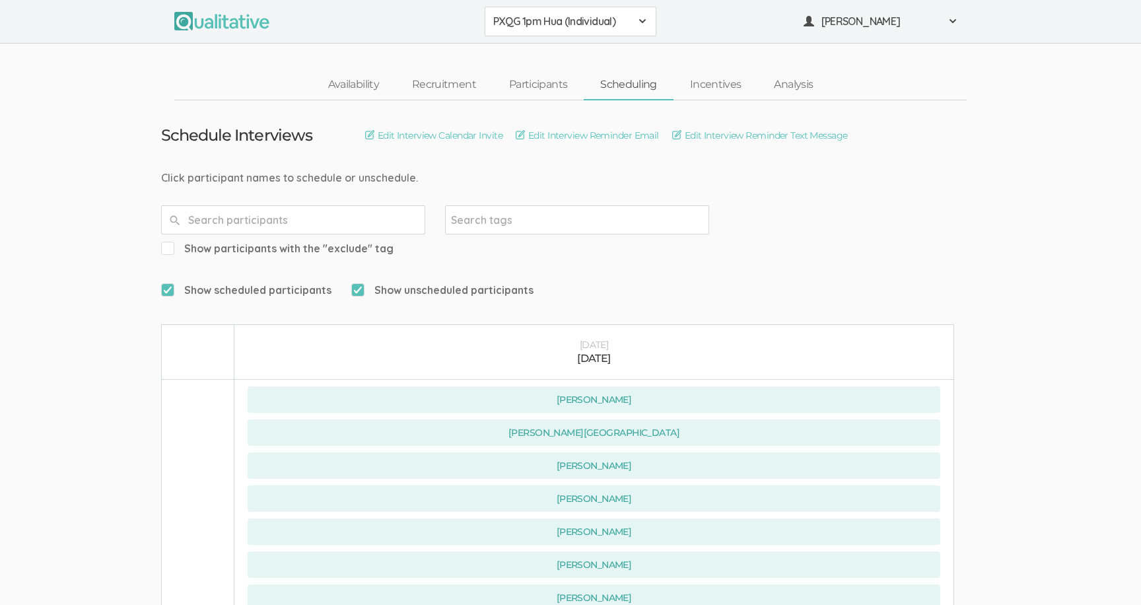
click at [524, 17] on span "PXQG 1pm Hua (Individual)" at bounding box center [561, 21] width 137 height 15
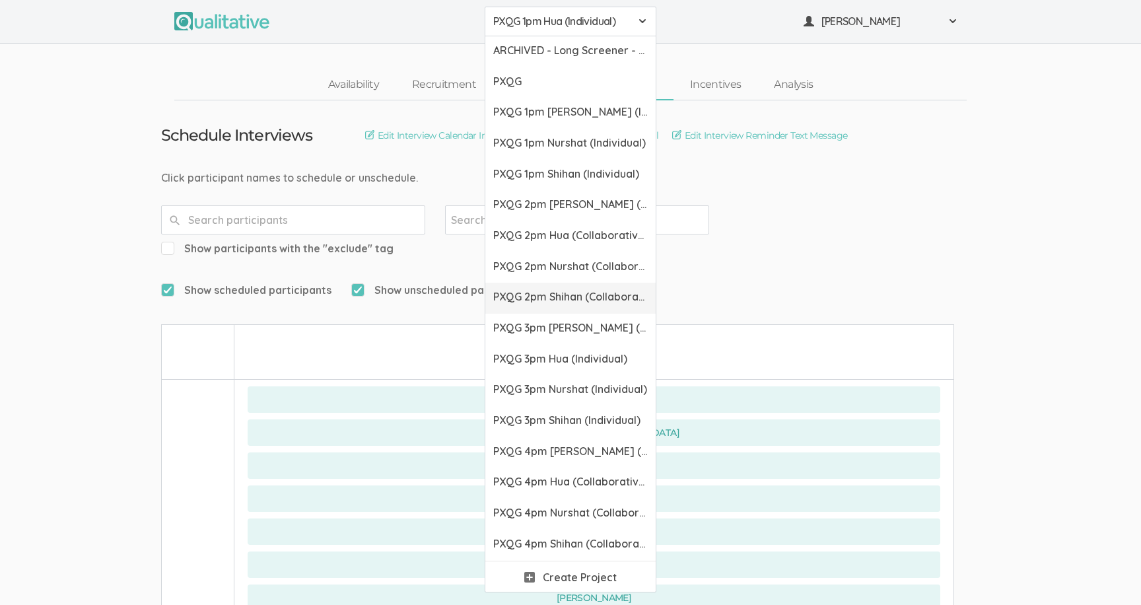
click at [555, 308] on link "PXQG 2pm Shihan (Collaborative)" at bounding box center [570, 298] width 170 height 31
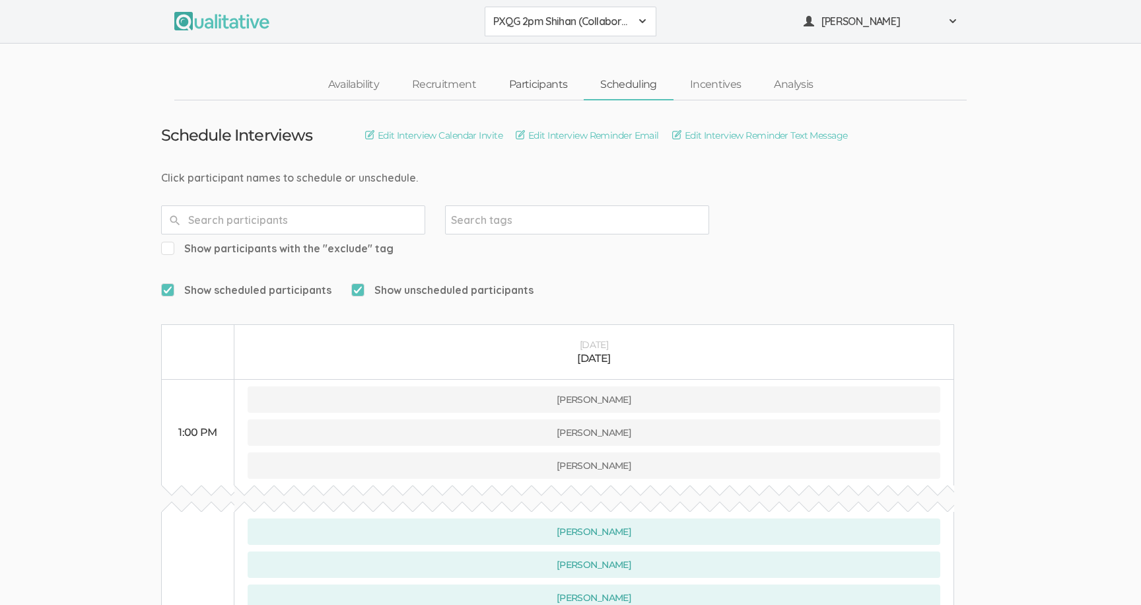
click at [566, 81] on link "Participants" at bounding box center [538, 85] width 91 height 28
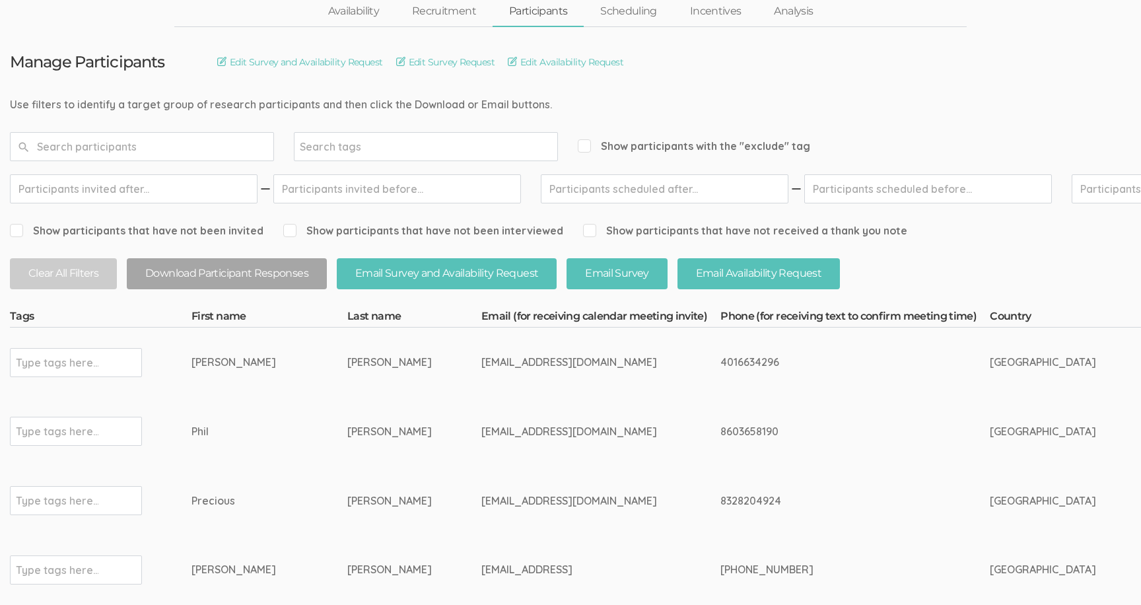
scroll to position [269, 0]
